Goal: Obtain resource: Obtain resource

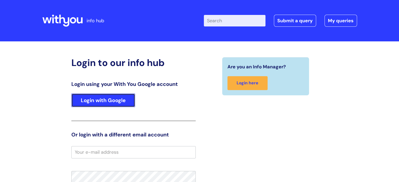
click at [98, 105] on link "Login with Google" at bounding box center [103, 101] width 64 height 14
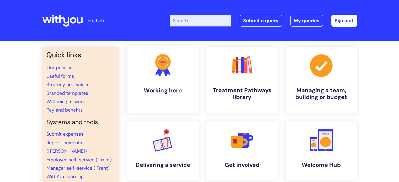
click at [158, 70] on icon at bounding box center [159, 71] width 9 height 11
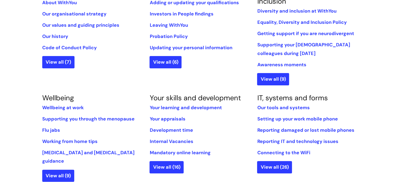
scroll to position [145, 0]
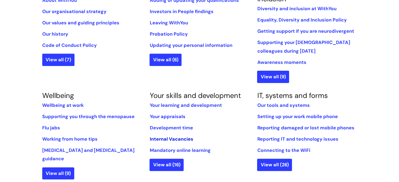
click at [161, 139] on link "Internal Vacancies" at bounding box center [172, 139] width 44 height 6
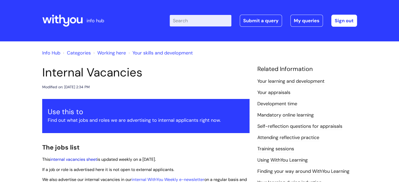
click at [73, 160] on link "internal vacancies sheet" at bounding box center [73, 160] width 47 height 6
